Goal: Information Seeking & Learning: Learn about a topic

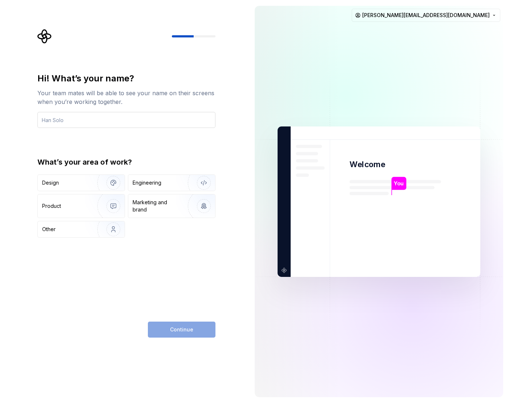
click at [60, 122] on input "text" at bounding box center [126, 120] width 178 height 16
click at [54, 122] on input "text" at bounding box center [126, 120] width 178 height 16
type input "[PERSON_NAME]"
click at [67, 181] on div "Design" at bounding box center [65, 182] width 46 height 7
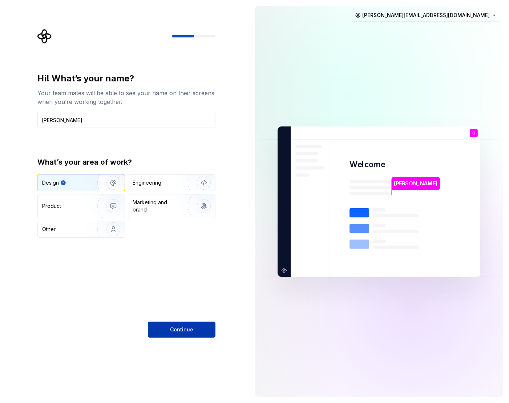
click at [192, 329] on span "Continue" at bounding box center [181, 329] width 23 height 7
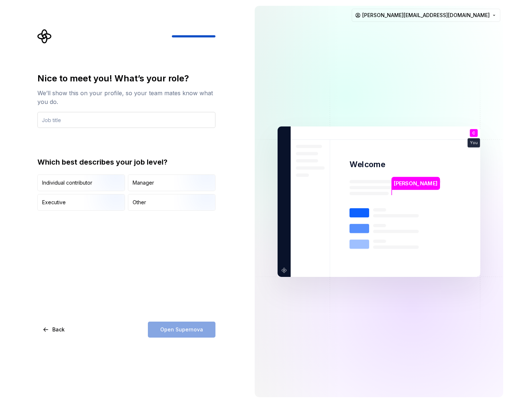
click at [89, 120] on input "text" at bounding box center [126, 120] width 178 height 16
type input "Design Director"
click at [163, 182] on div "Manager" at bounding box center [171, 183] width 87 height 16
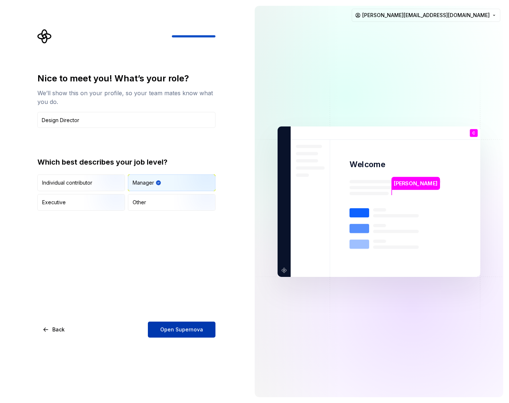
click at [193, 327] on span "Open Supernova" at bounding box center [181, 329] width 43 height 7
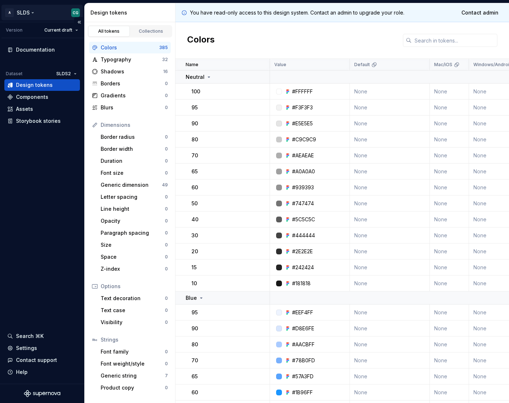
click at [27, 13] on html "A SLDS CG Version Current draft Documentation Dataset SLDS2 Design tokens Compo…" at bounding box center [254, 201] width 509 height 403
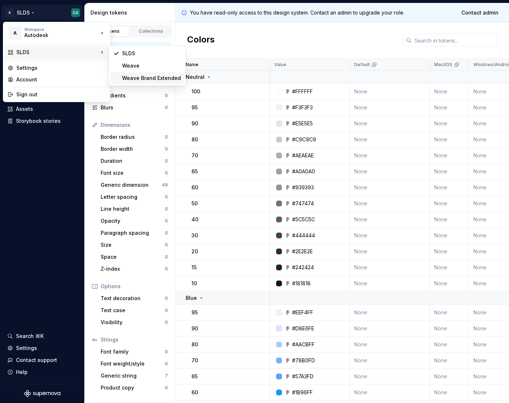
click at [148, 79] on div "Weave Brand Extended" at bounding box center [151, 77] width 59 height 7
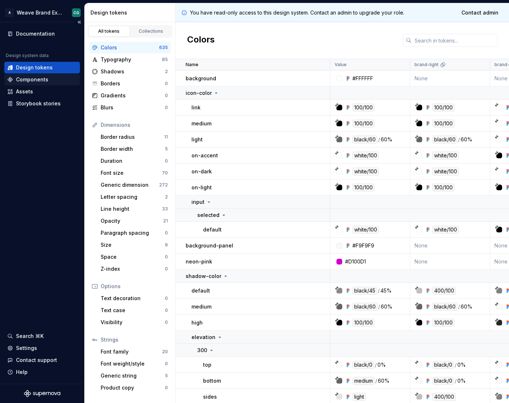
click at [32, 82] on div "Components" at bounding box center [32, 79] width 32 height 7
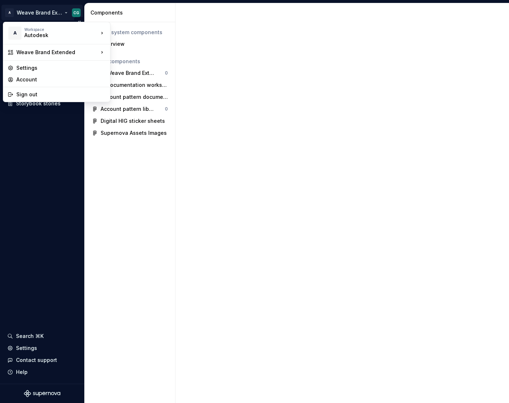
click at [41, 14] on html "A Weave Brand Extended CG Documentation Design system data Design tokens Compon…" at bounding box center [254, 201] width 509 height 403
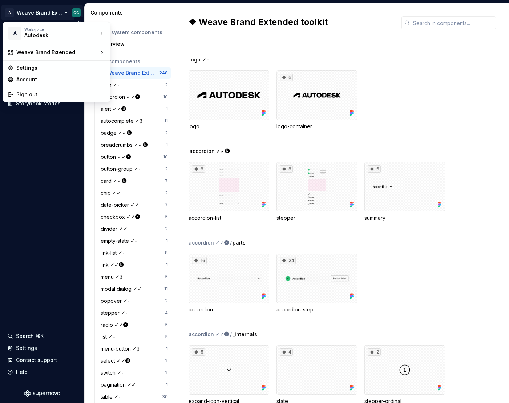
click at [34, 209] on html "A Weave Brand Extended CG Documentation Design system data Design tokens Compon…" at bounding box center [254, 201] width 509 height 403
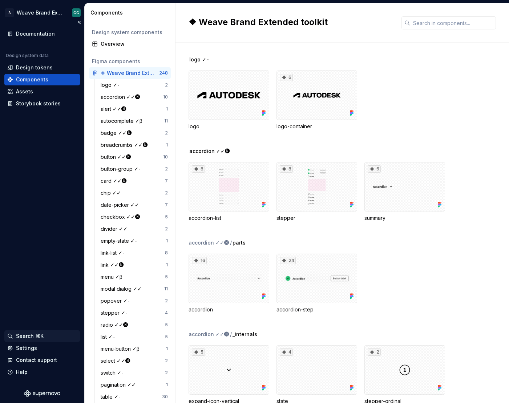
click at [28, 334] on div "Search ⌘K" at bounding box center [30, 335] width 28 height 7
click at [45, 16] on html "A Weave Brand Extended CG Documentation Design system data Design tokens Compon…" at bounding box center [254, 201] width 509 height 403
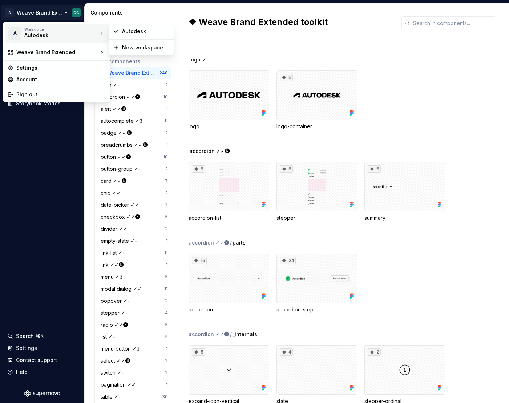
click at [42, 33] on div "Autodesk" at bounding box center [55, 35] width 62 height 7
click at [138, 33] on div "Autodesk" at bounding box center [145, 31] width 47 height 7
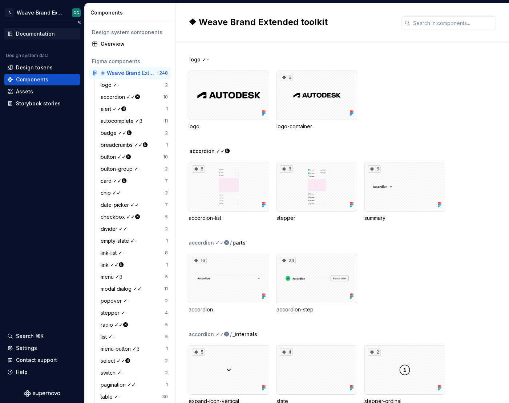
click at [43, 32] on div "Documentation" at bounding box center [35, 33] width 39 height 7
